Goal: Task Accomplishment & Management: Manage account settings

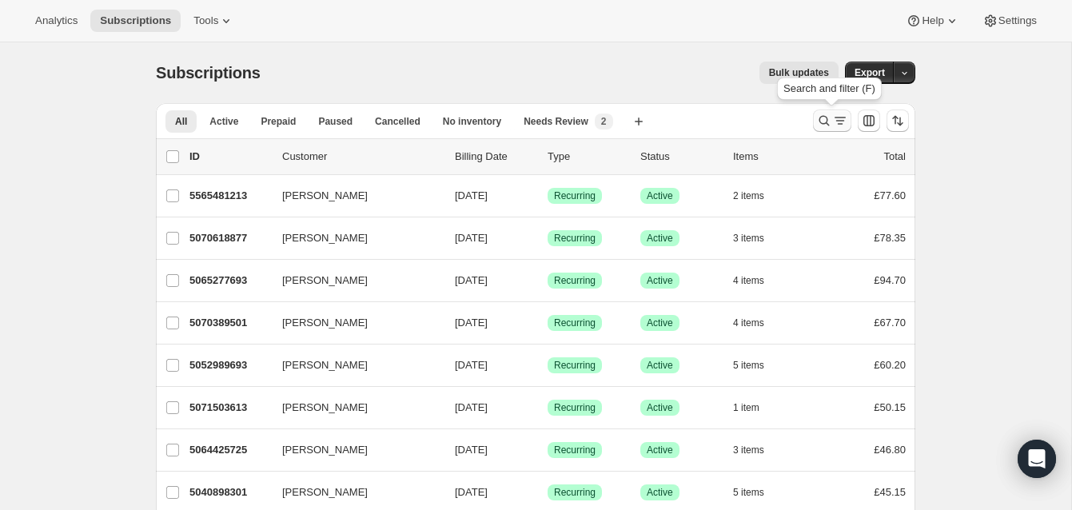
click at [822, 116] on icon "Search and filter results" at bounding box center [825, 121] width 16 height 16
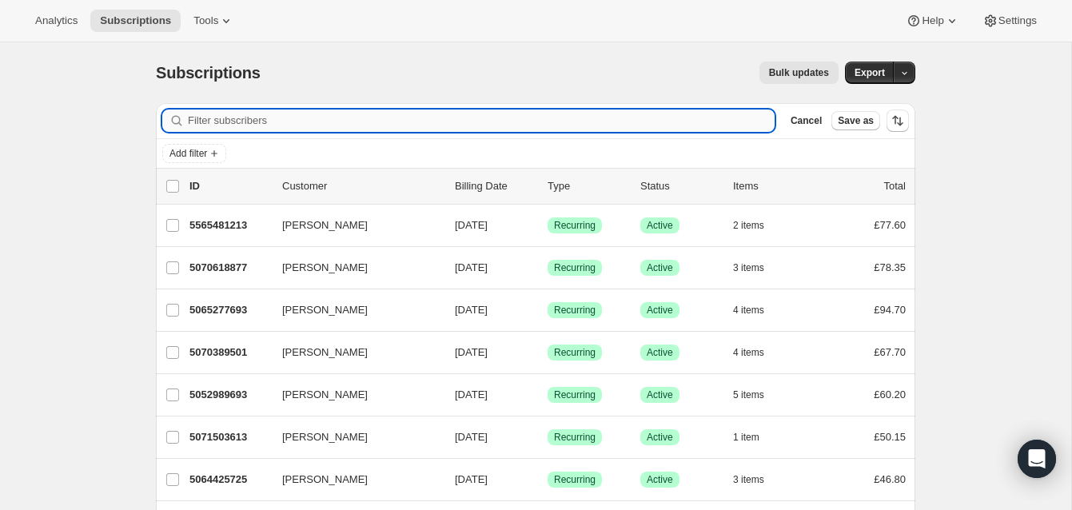
click at [275, 122] on input "Filter subscribers" at bounding box center [481, 121] width 587 height 22
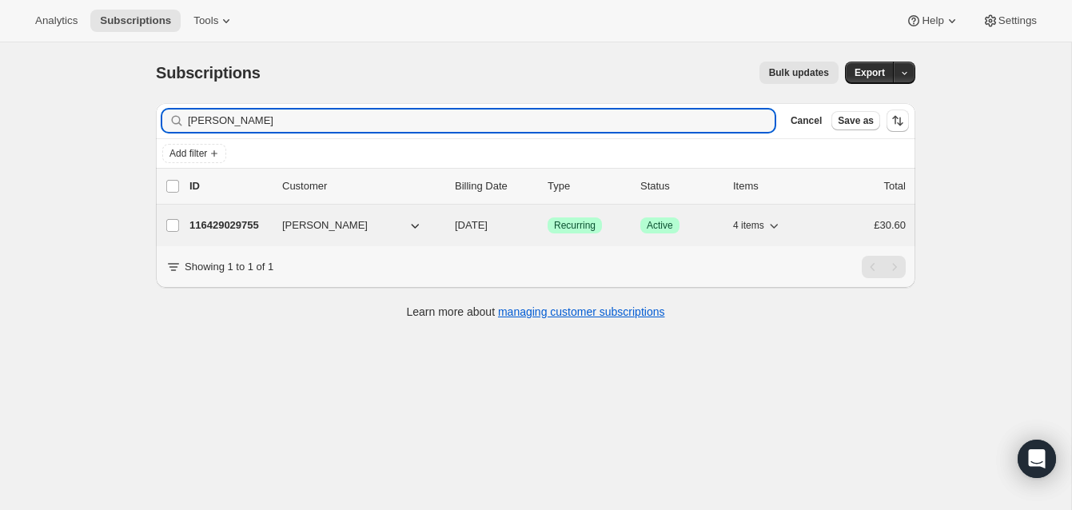
type input "[PERSON_NAME]"
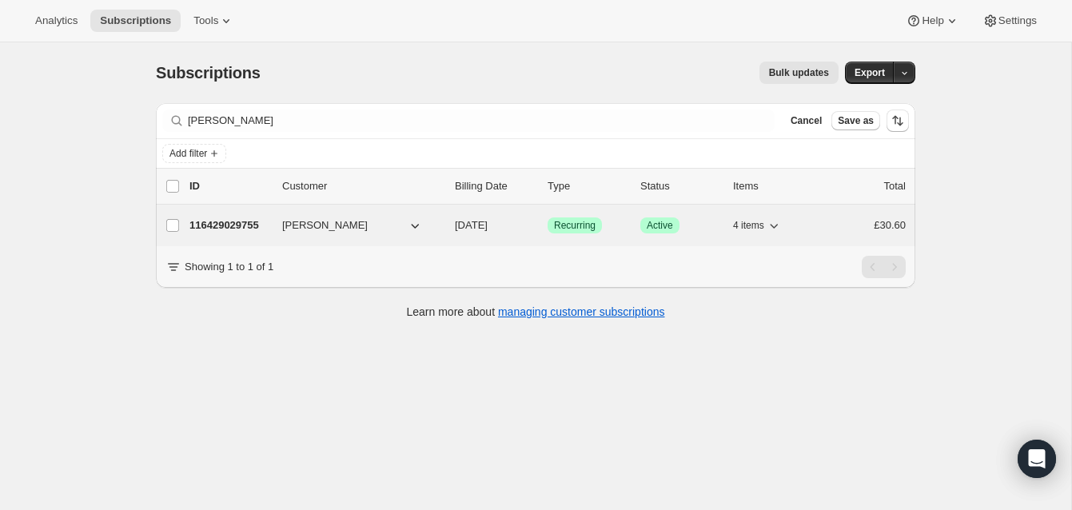
click at [237, 222] on p "116429029755" at bounding box center [230, 226] width 80 height 16
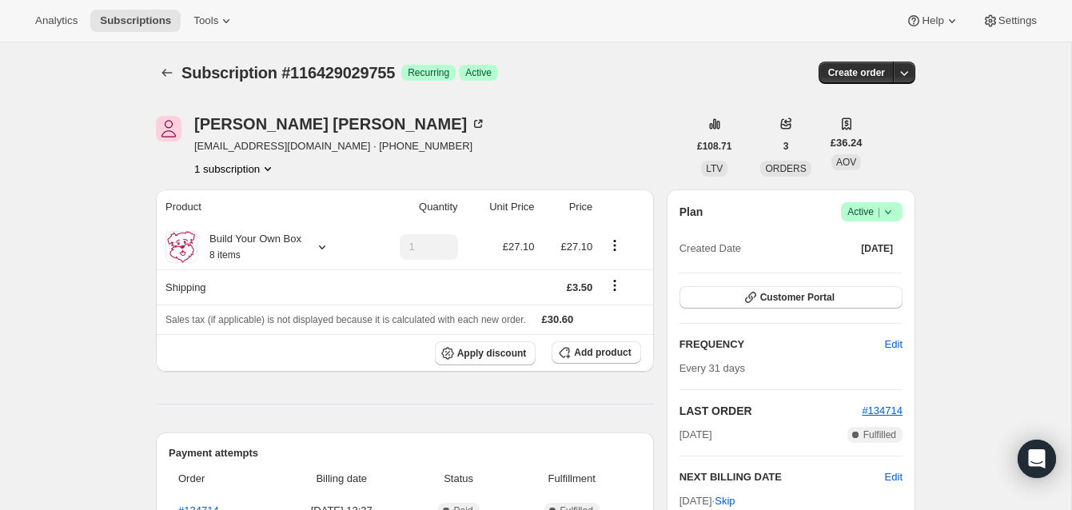
click at [863, 209] on span "Active |" at bounding box center [872, 212] width 49 height 16
click at [866, 267] on span "Cancel subscription" at bounding box center [867, 271] width 90 height 12
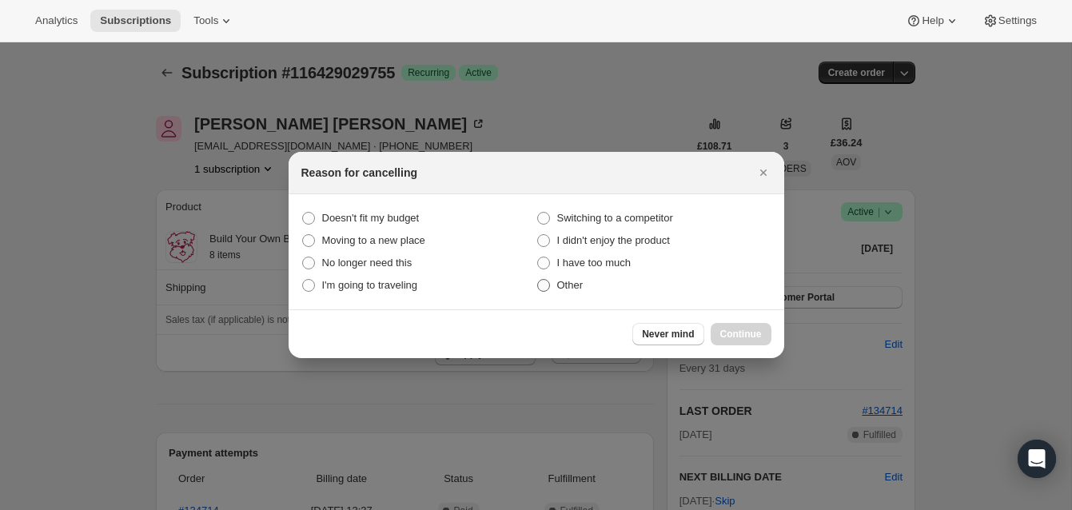
click at [546, 289] on span ":rbv:" at bounding box center [543, 285] width 13 height 13
click at [538, 280] on input "Other" at bounding box center [537, 279] width 1 height 1
radio input "true"
click at [754, 330] on span "Continue" at bounding box center [742, 334] width 42 height 13
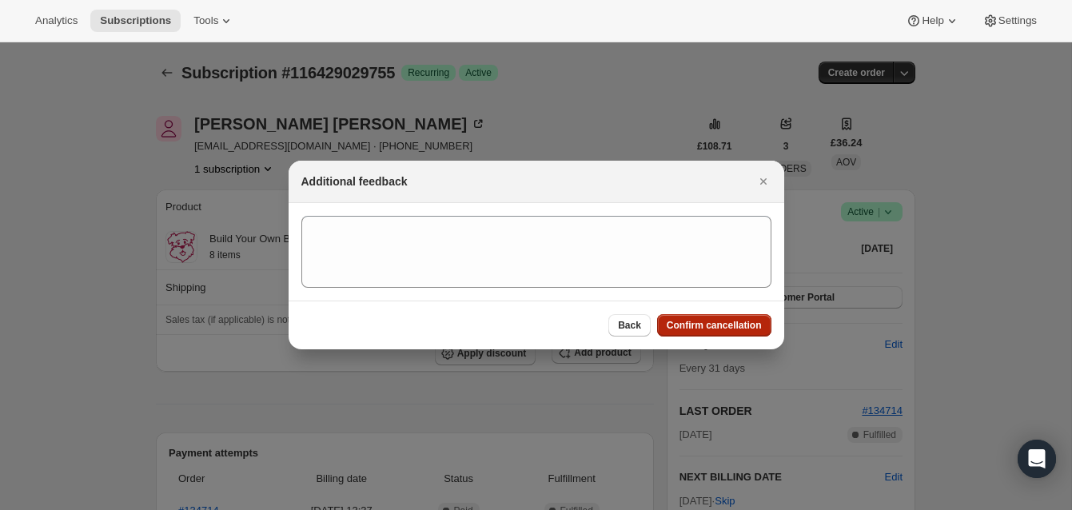
click at [750, 320] on span "Confirm cancellation" at bounding box center [714, 325] width 95 height 13
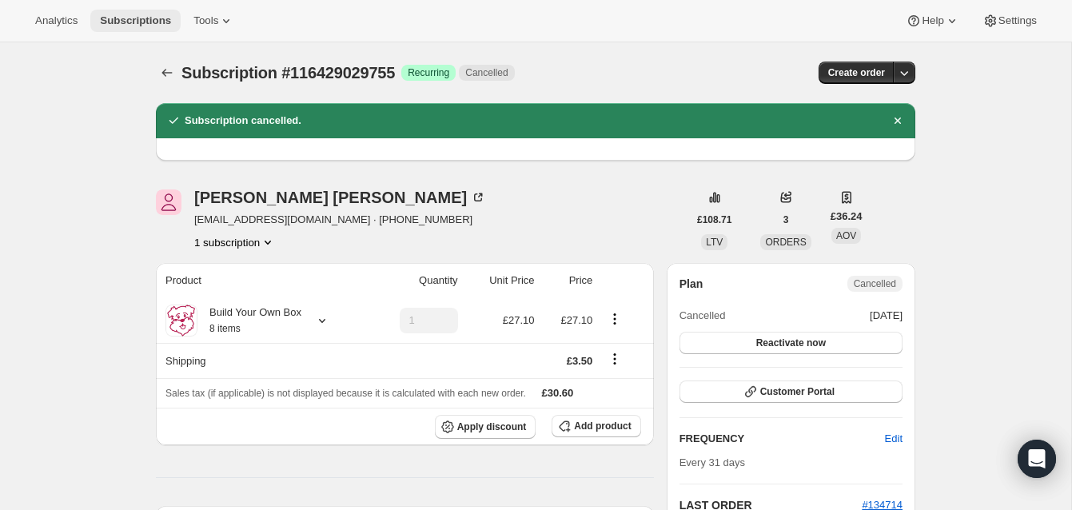
click at [139, 14] on span "Subscriptions" at bounding box center [135, 20] width 71 height 13
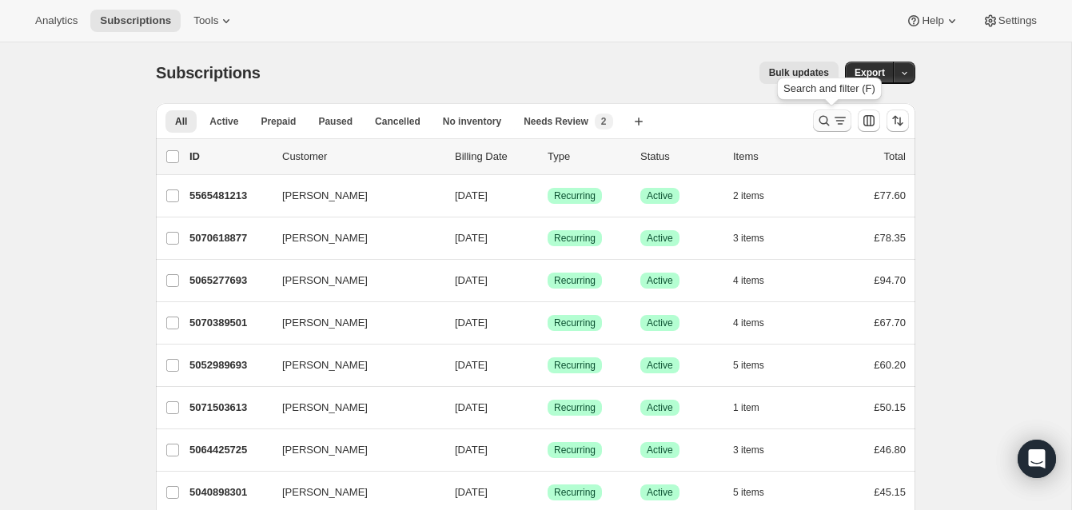
click at [821, 114] on icon "Search and filter results" at bounding box center [825, 121] width 16 height 16
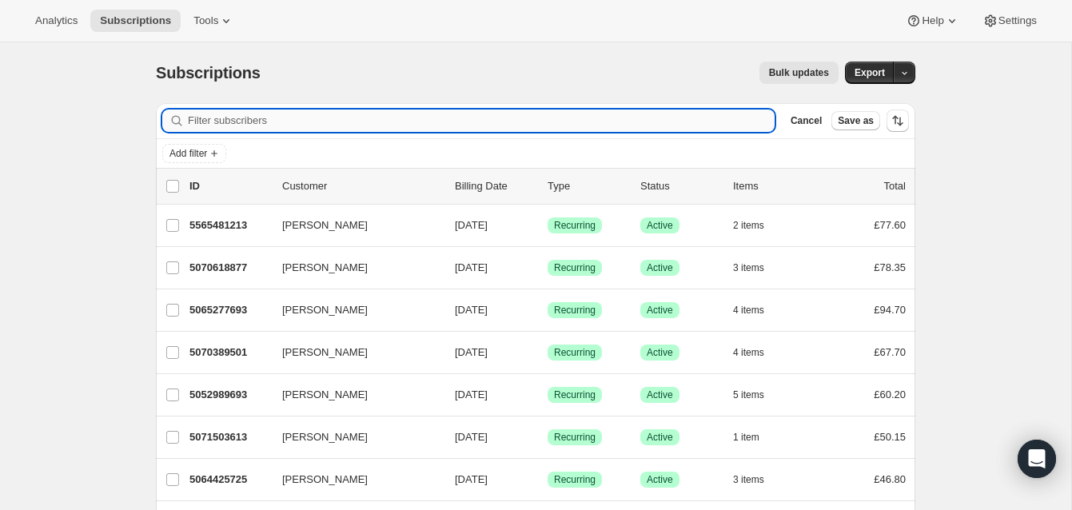
click at [236, 119] on input "Filter subscribers" at bounding box center [481, 121] width 587 height 22
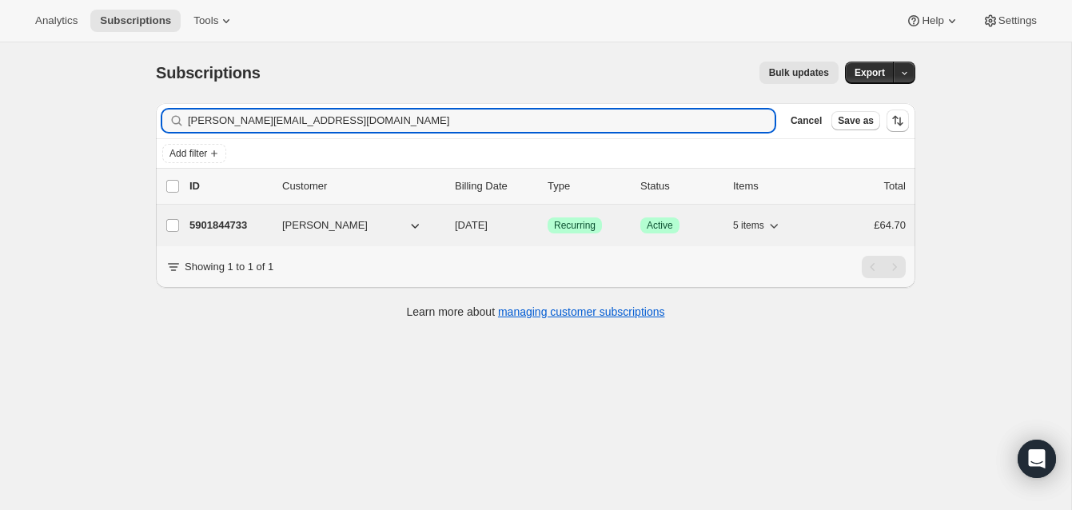
type input "[PERSON_NAME][EMAIL_ADDRESS][DOMAIN_NAME]"
click at [243, 220] on p "5901844733" at bounding box center [230, 226] width 80 height 16
